Goal: Entertainment & Leisure: Consume media (video, audio)

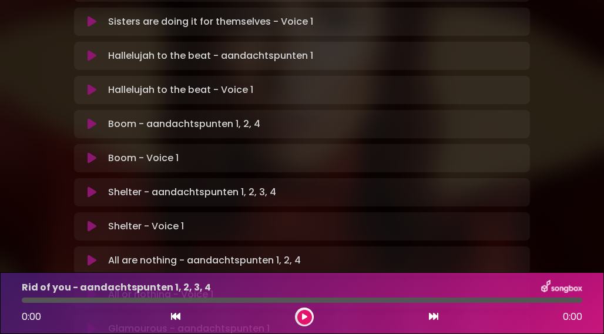
scroll to position [614, 0]
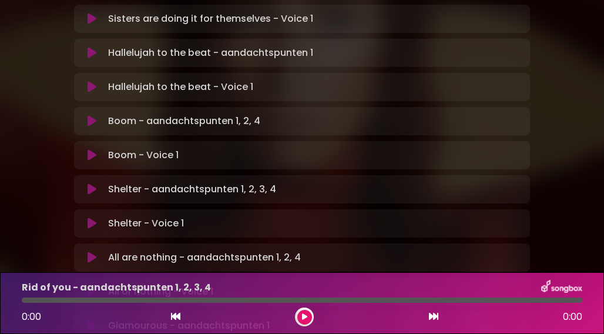
click at [91, 252] on icon at bounding box center [92, 258] width 9 height 12
click at [75, 299] on div at bounding box center [302, 299] width 561 height 5
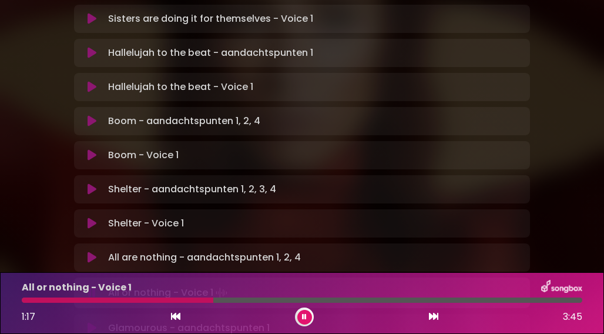
click at [234, 300] on div at bounding box center [302, 299] width 561 height 5
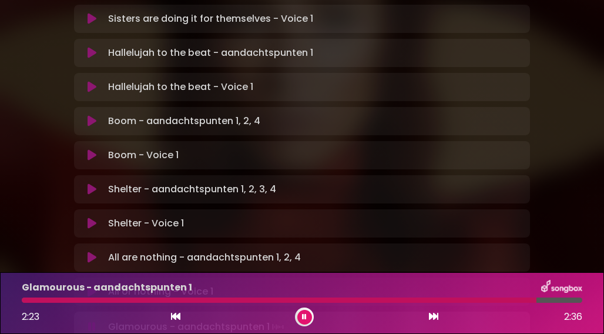
click at [453, 300] on div at bounding box center [279, 299] width 515 height 5
click at [305, 319] on icon at bounding box center [304, 316] width 5 height 7
click at [308, 318] on button at bounding box center [304, 317] width 15 height 15
click at [437, 318] on icon at bounding box center [433, 316] width 9 height 9
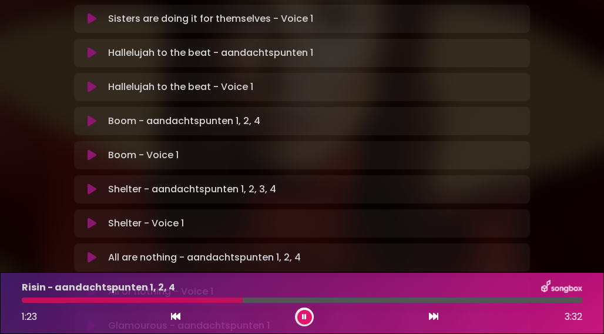
click at [222, 298] on div at bounding box center [132, 299] width 221 height 5
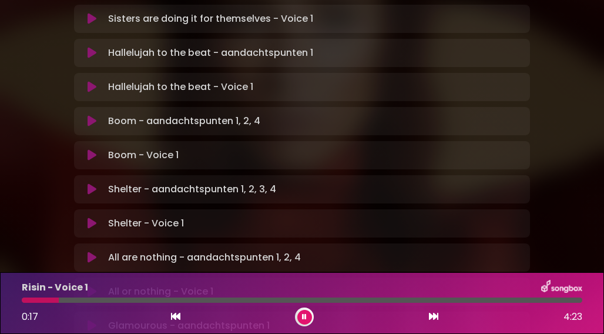
click at [128, 302] on div at bounding box center [302, 299] width 561 height 5
click at [119, 300] on div at bounding box center [77, 299] width 110 height 5
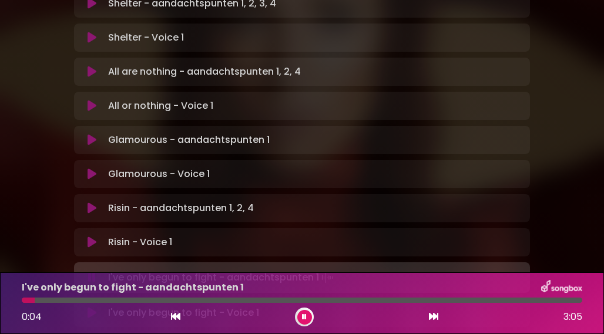
scroll to position [802, 0]
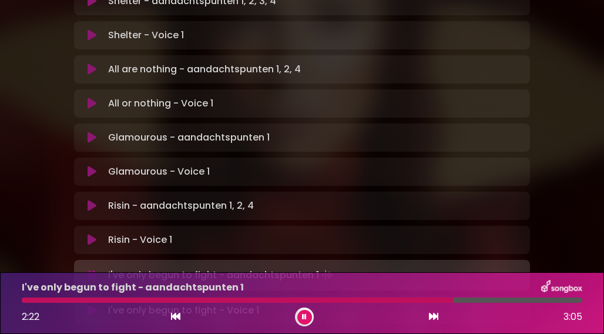
click at [306, 314] on icon at bounding box center [304, 316] width 5 height 7
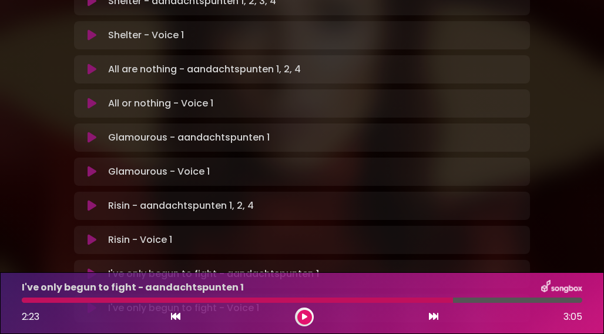
click at [306, 314] on icon at bounding box center [304, 316] width 5 height 7
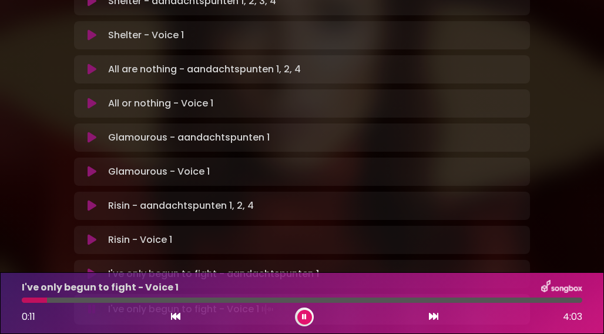
click at [79, 302] on div at bounding box center [302, 299] width 561 height 5
click at [112, 299] on div at bounding box center [302, 299] width 561 height 5
click at [233, 301] on div at bounding box center [302, 299] width 561 height 5
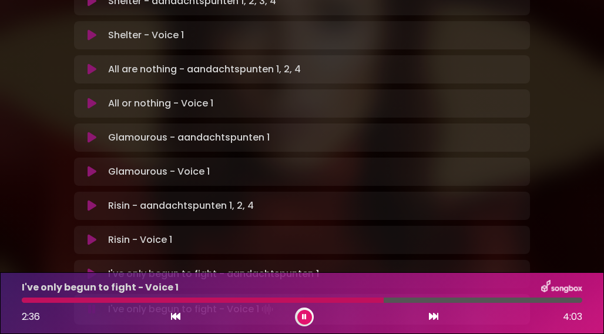
click at [394, 300] on div at bounding box center [302, 299] width 561 height 5
